Goal: Transaction & Acquisition: Purchase product/service

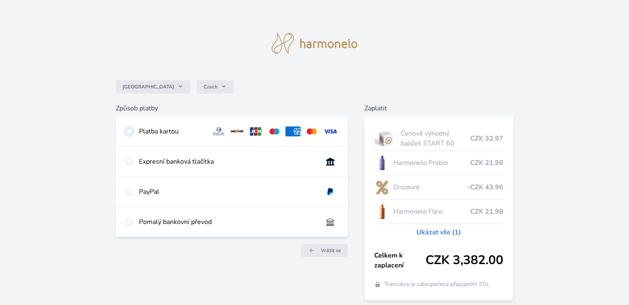
click at [130, 131] on input "radio" at bounding box center [129, 131] width 7 height 7
radio input "true"
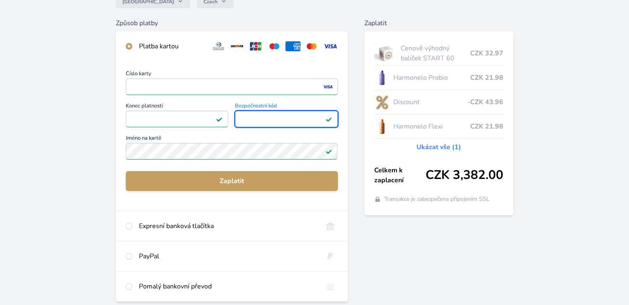
scroll to position [86, 0]
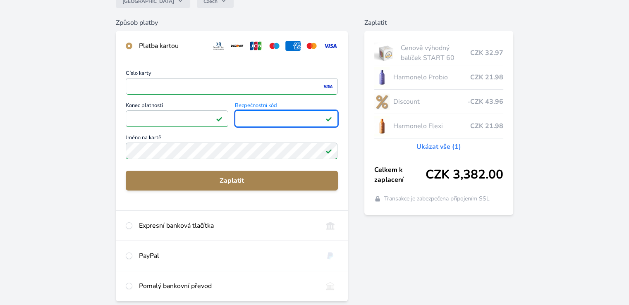
click at [249, 182] on span "Zaplatit" at bounding box center [231, 181] width 199 height 10
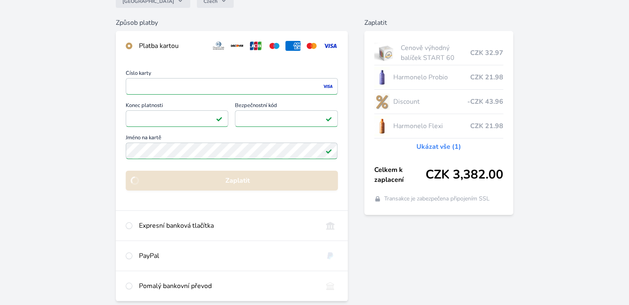
scroll to position [55, 0]
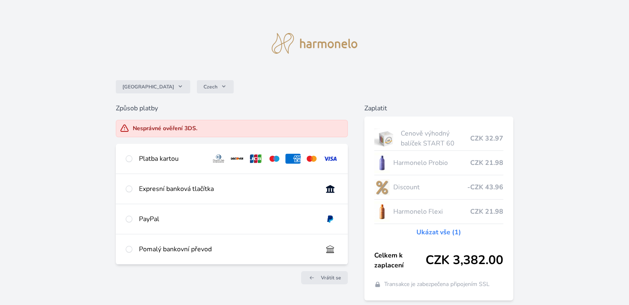
click at [130, 245] on div at bounding box center [129, 249] width 7 height 10
radio input "true"
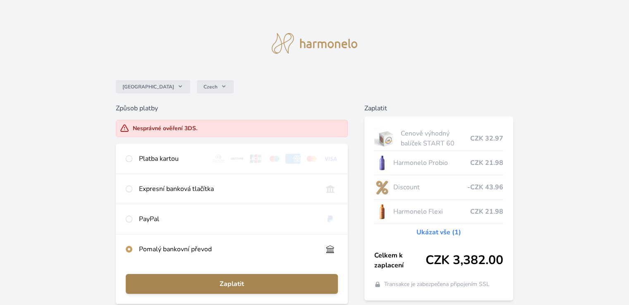
click at [235, 284] on span "Zaplatit" at bounding box center [231, 284] width 199 height 10
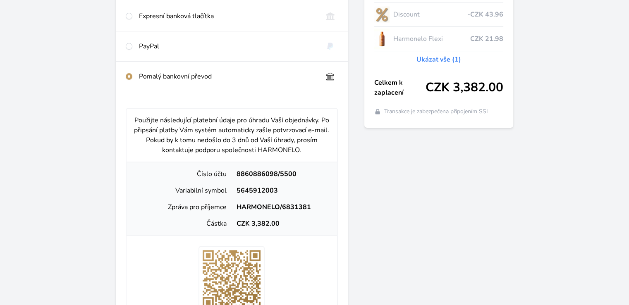
scroll to position [175, 0]
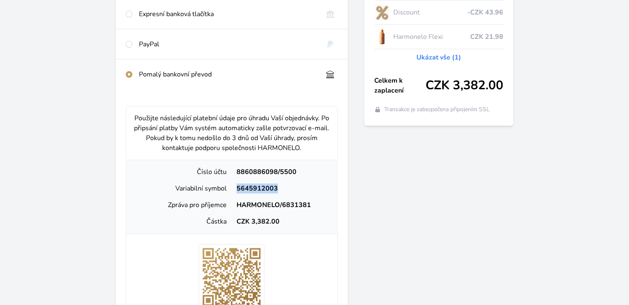
drag, startPoint x: 278, startPoint y: 185, endPoint x: 238, endPoint y: 189, distance: 39.9
click at [238, 189] on div "5645912003" at bounding box center [281, 189] width 98 height 10
copy div "5645912003"
drag, startPoint x: 309, startPoint y: 204, endPoint x: 237, endPoint y: 203, distance: 72.8
click at [237, 203] on div "HARMONELO/6831381" at bounding box center [281, 205] width 98 height 10
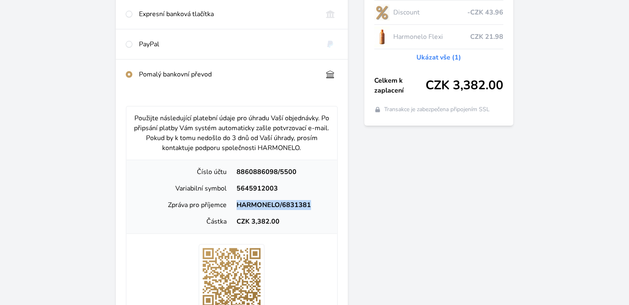
copy div "HARMONELO/6831381"
drag, startPoint x: 250, startPoint y: 221, endPoint x: 283, endPoint y: 222, distance: 33.5
click at [283, 222] on div "CZK 3,382.00" at bounding box center [281, 222] width 98 height 10
copy div "3,382.00"
